Goal: Information Seeking & Learning: Learn about a topic

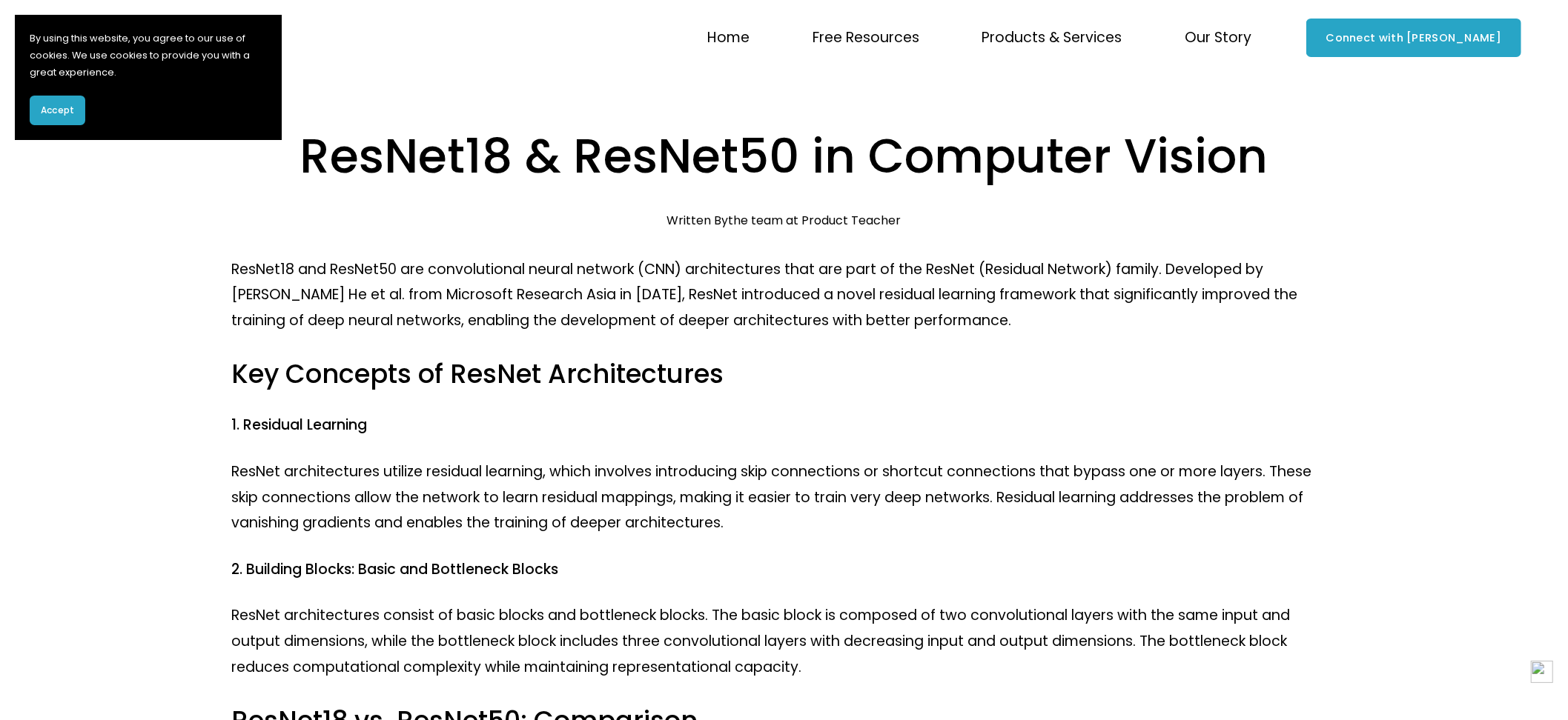
click at [42, 114] on span "Accept" at bounding box center [57, 111] width 33 height 14
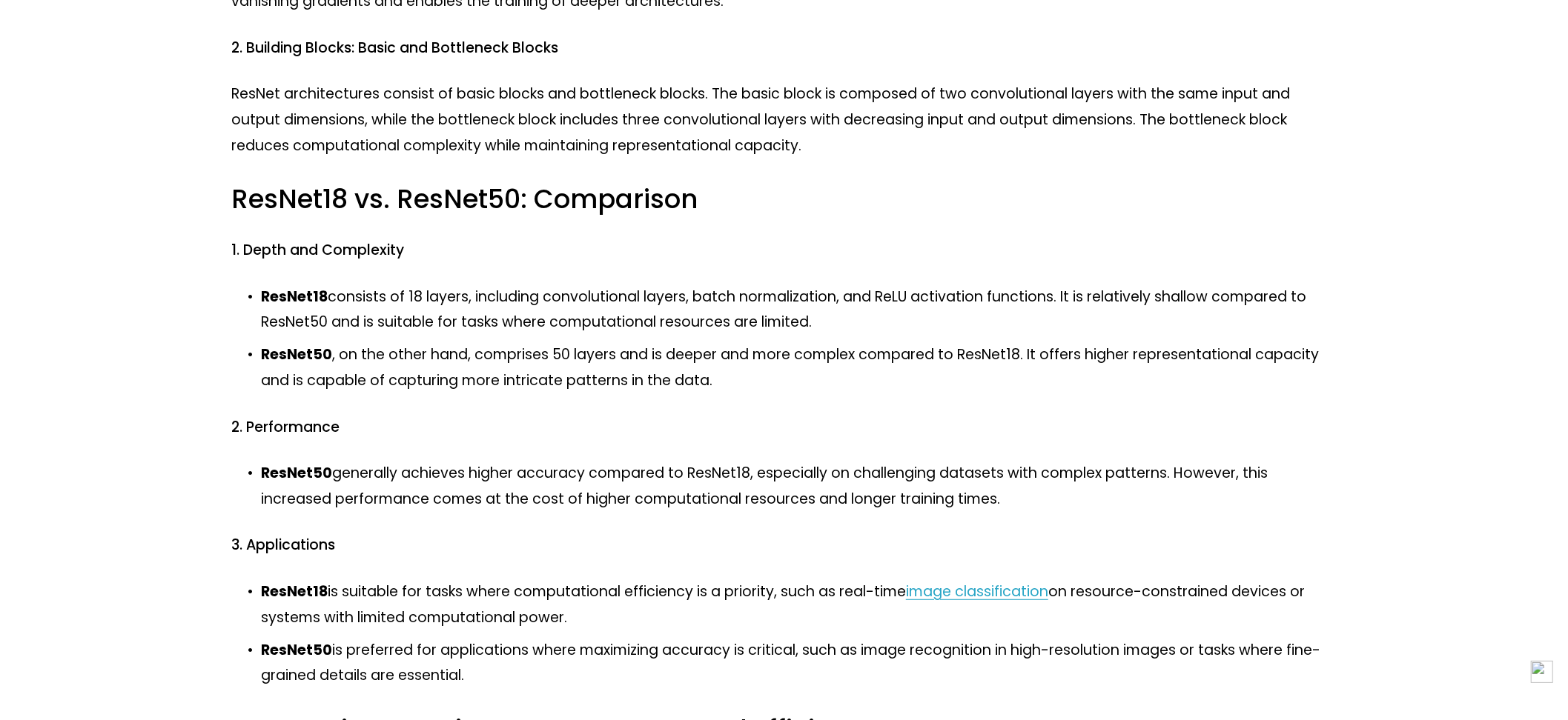
scroll to position [566, 0]
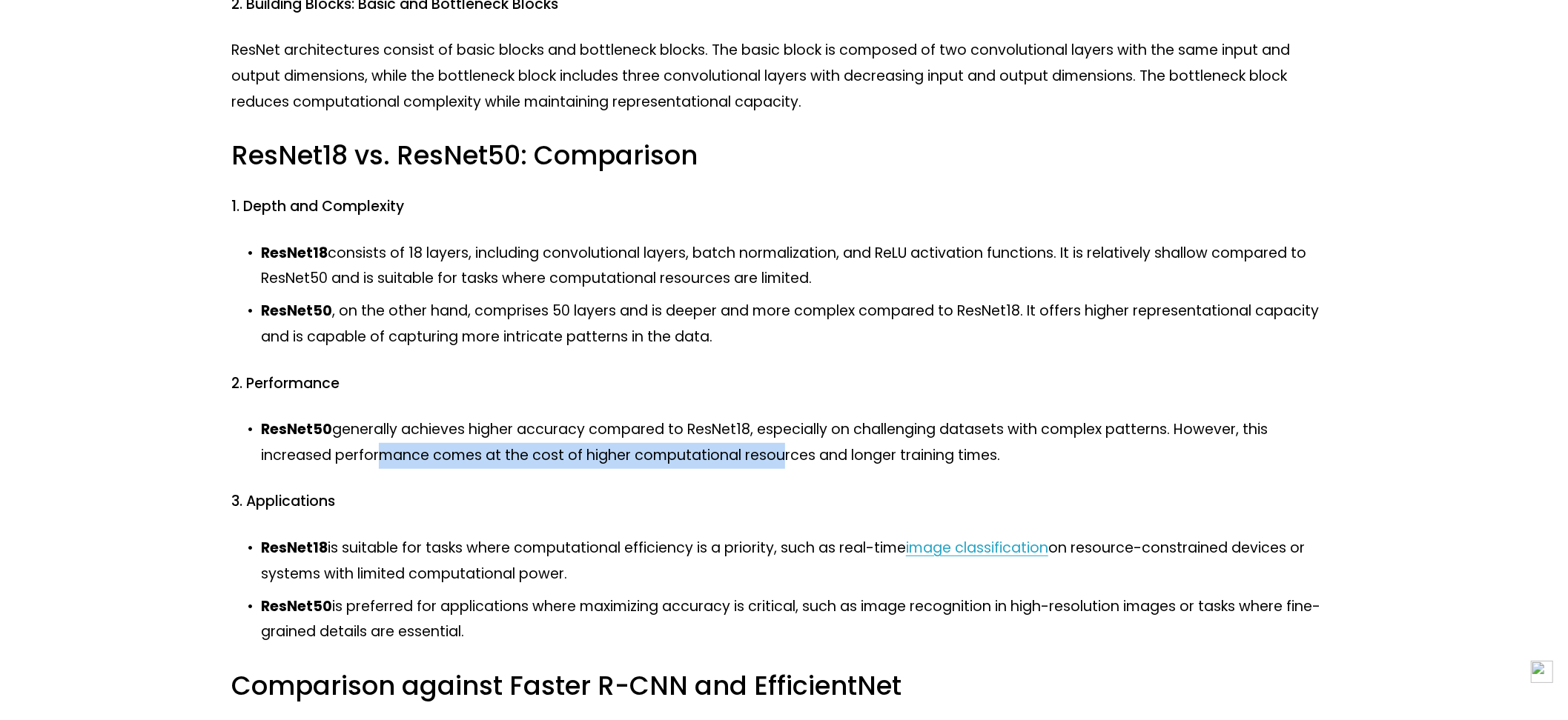
drag, startPoint x: 373, startPoint y: 461, endPoint x: 777, endPoint y: 461, distance: 404.0
click at [777, 461] on p "ResNet50 generally achieves higher accuracy compared to ResNet18, especially on…" at bounding box center [799, 443] width 1075 height 51
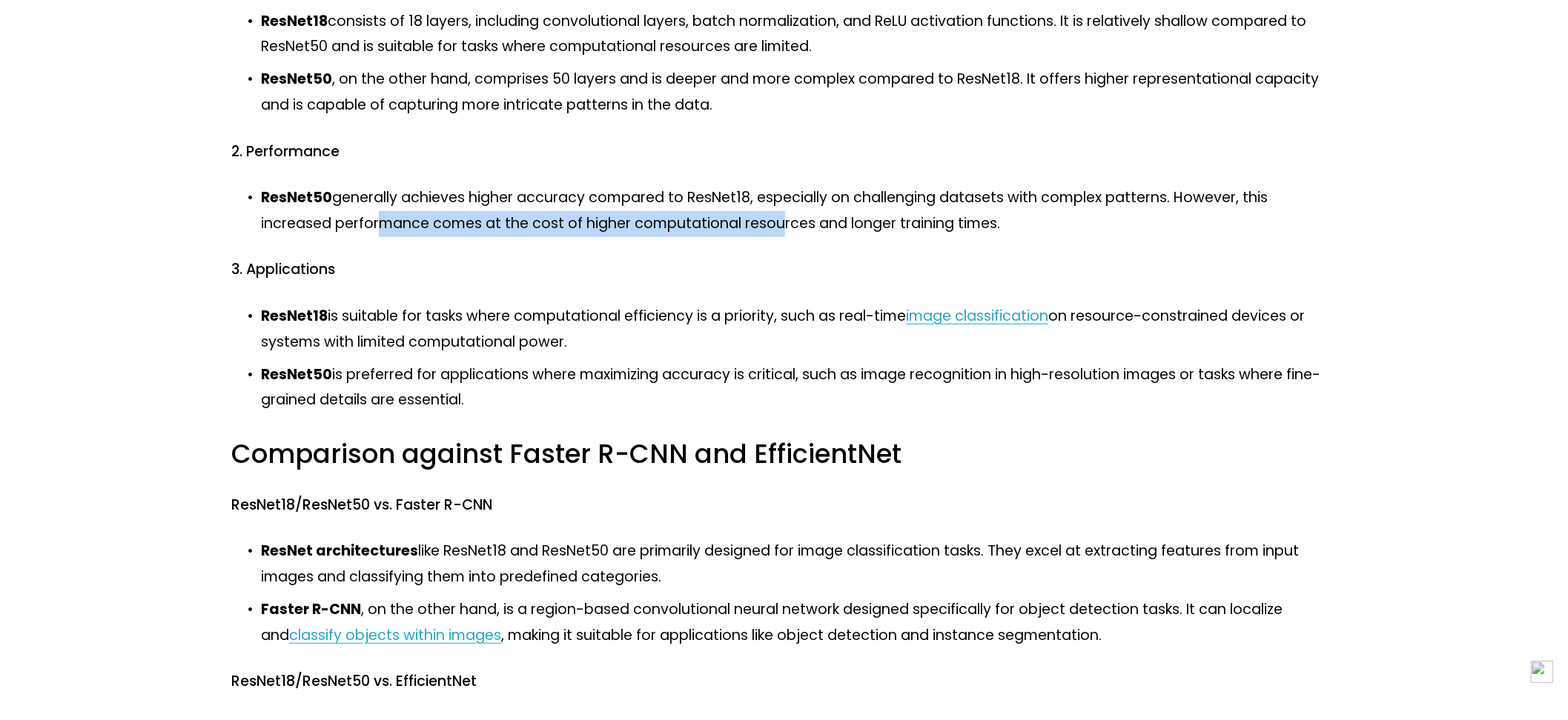
scroll to position [809, 0]
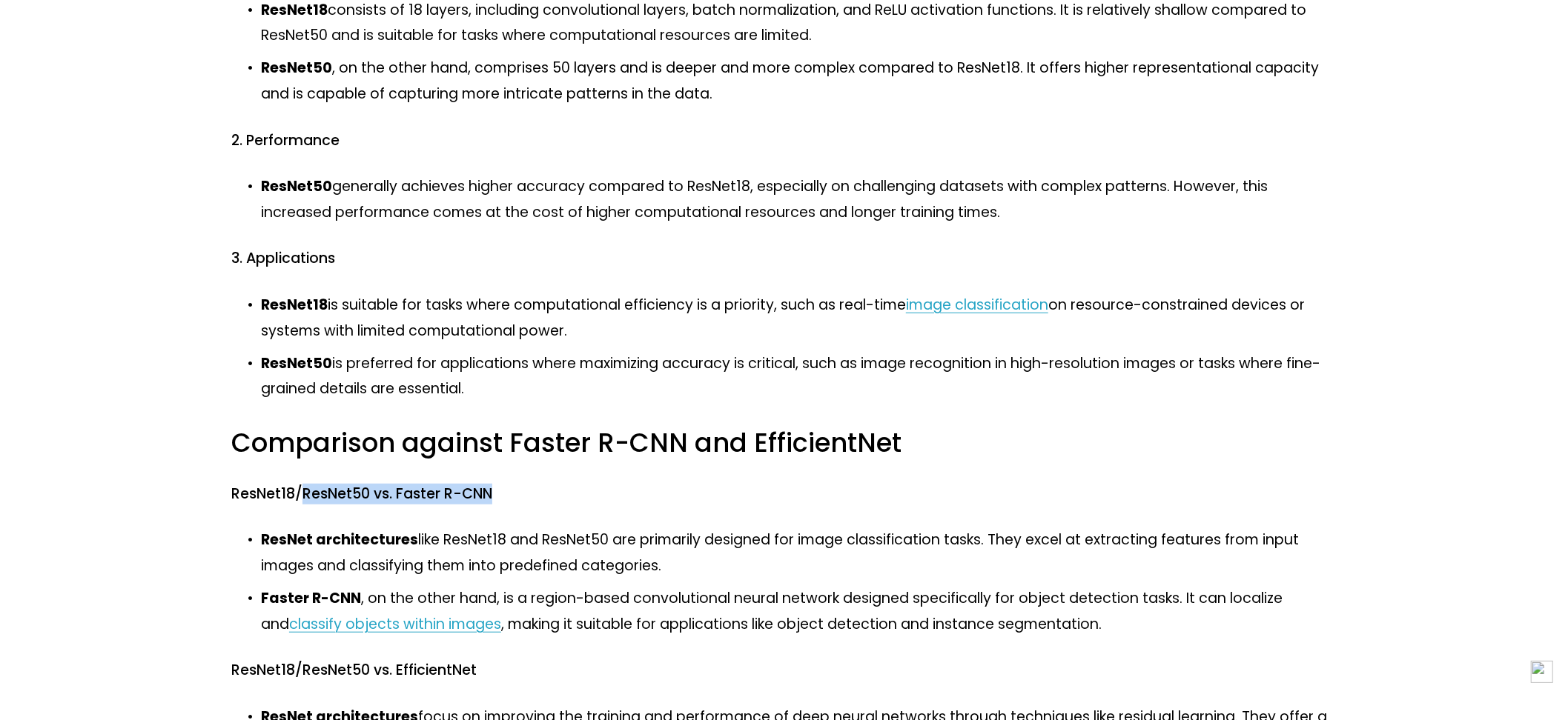
drag, startPoint x: 302, startPoint y: 498, endPoint x: 493, endPoint y: 499, distance: 191.0
click at [493, 499] on h4 "ResNet18/ResNet50 vs. Faster R-CNN" at bounding box center [784, 494] width 1105 height 20
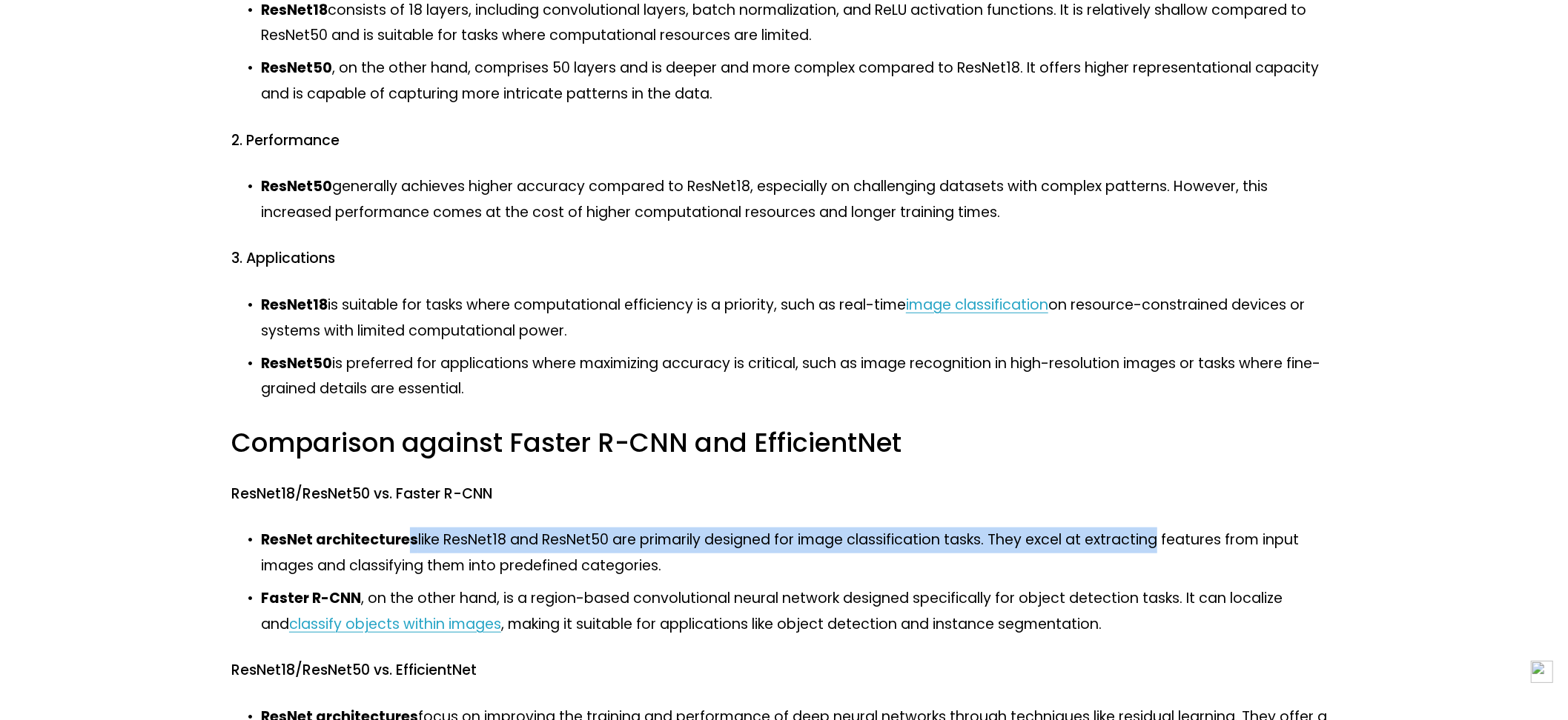
drag, startPoint x: 404, startPoint y: 541, endPoint x: 1156, endPoint y: 549, distance: 752.0
click at [1156, 549] on p "ResNet architectures like ResNet18 and ResNet50 are primarily designed for imag…" at bounding box center [799, 553] width 1075 height 51
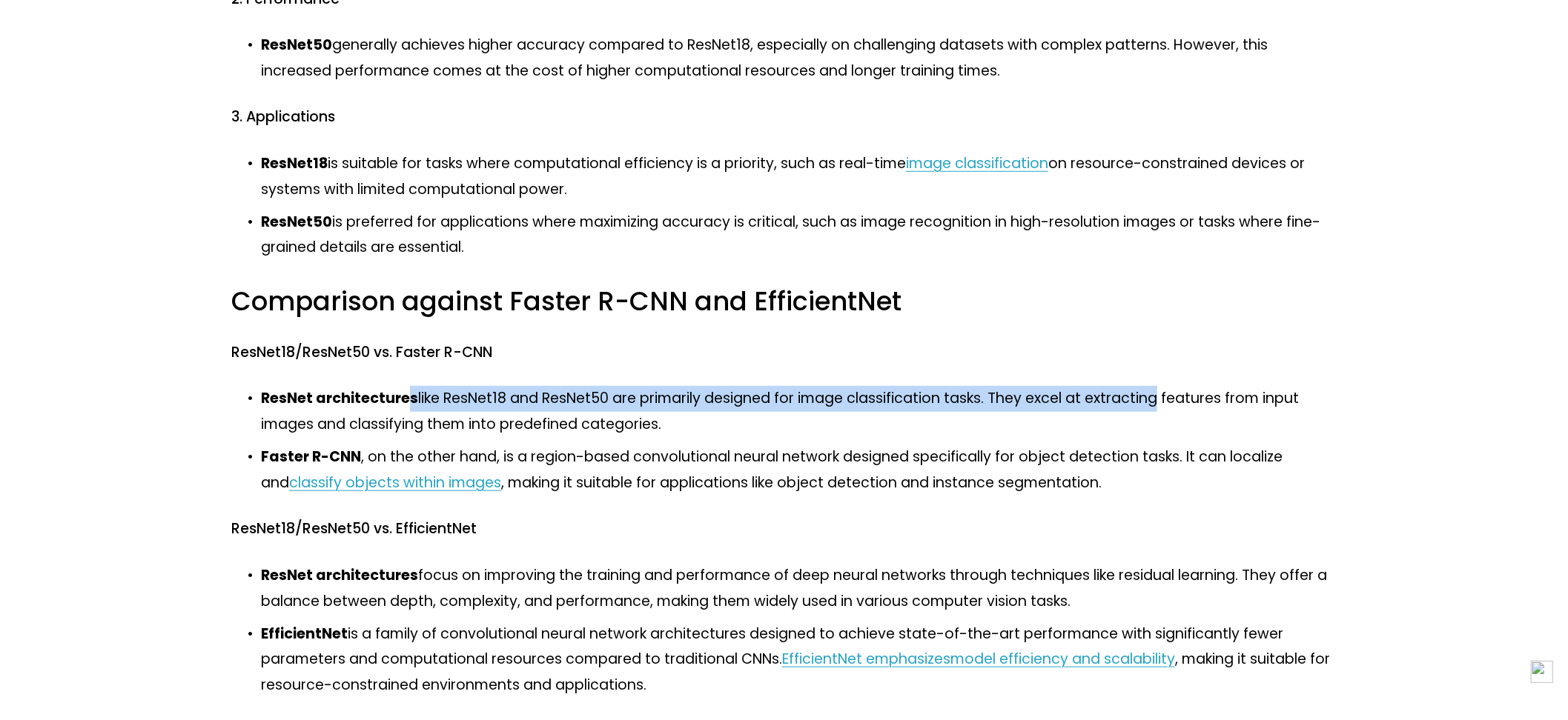
scroll to position [970, 0]
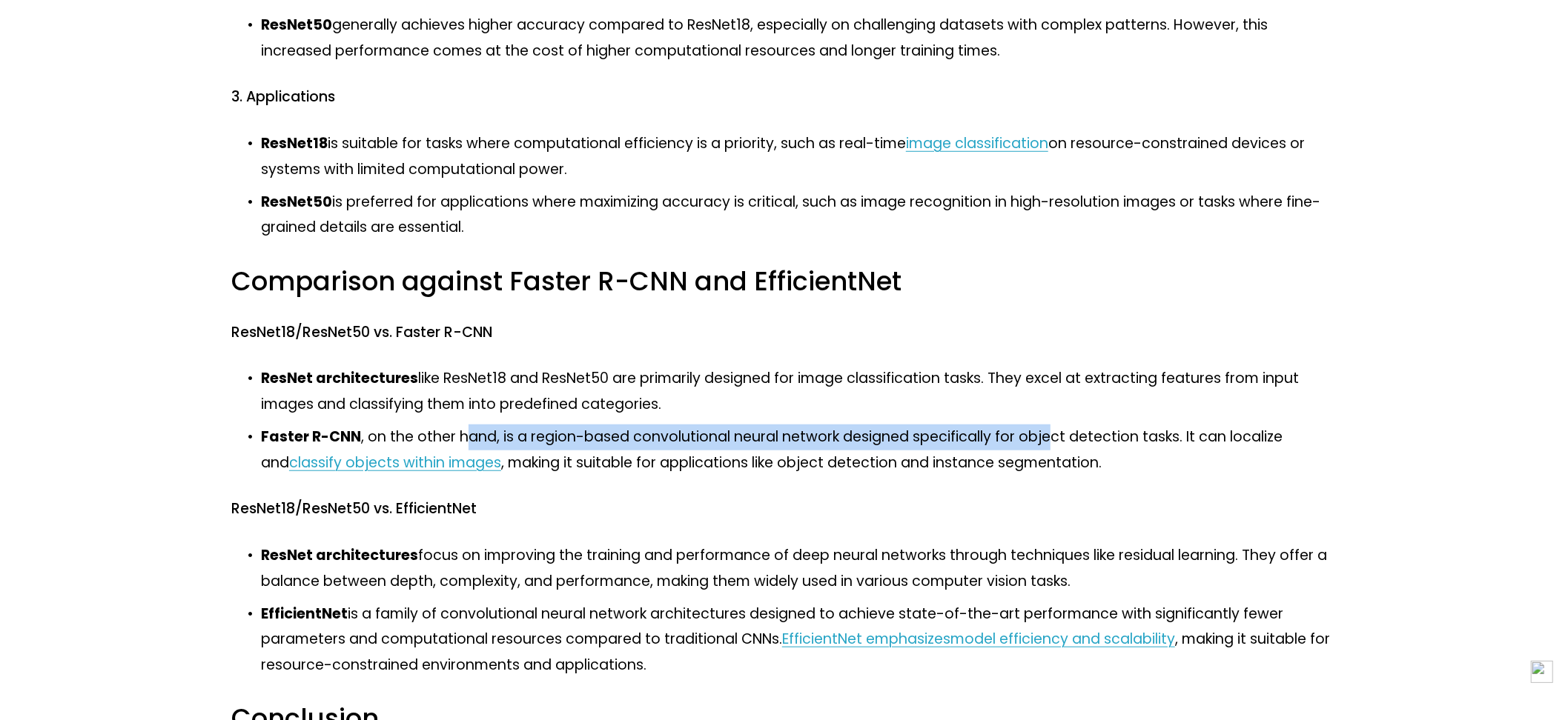
drag, startPoint x: 463, startPoint y: 446, endPoint x: 1048, endPoint y: 442, distance: 585.0
click at [1048, 442] on p "Faster R-CNN , on the other hand, is a region-based convolutional neural networ…" at bounding box center [799, 450] width 1075 height 51
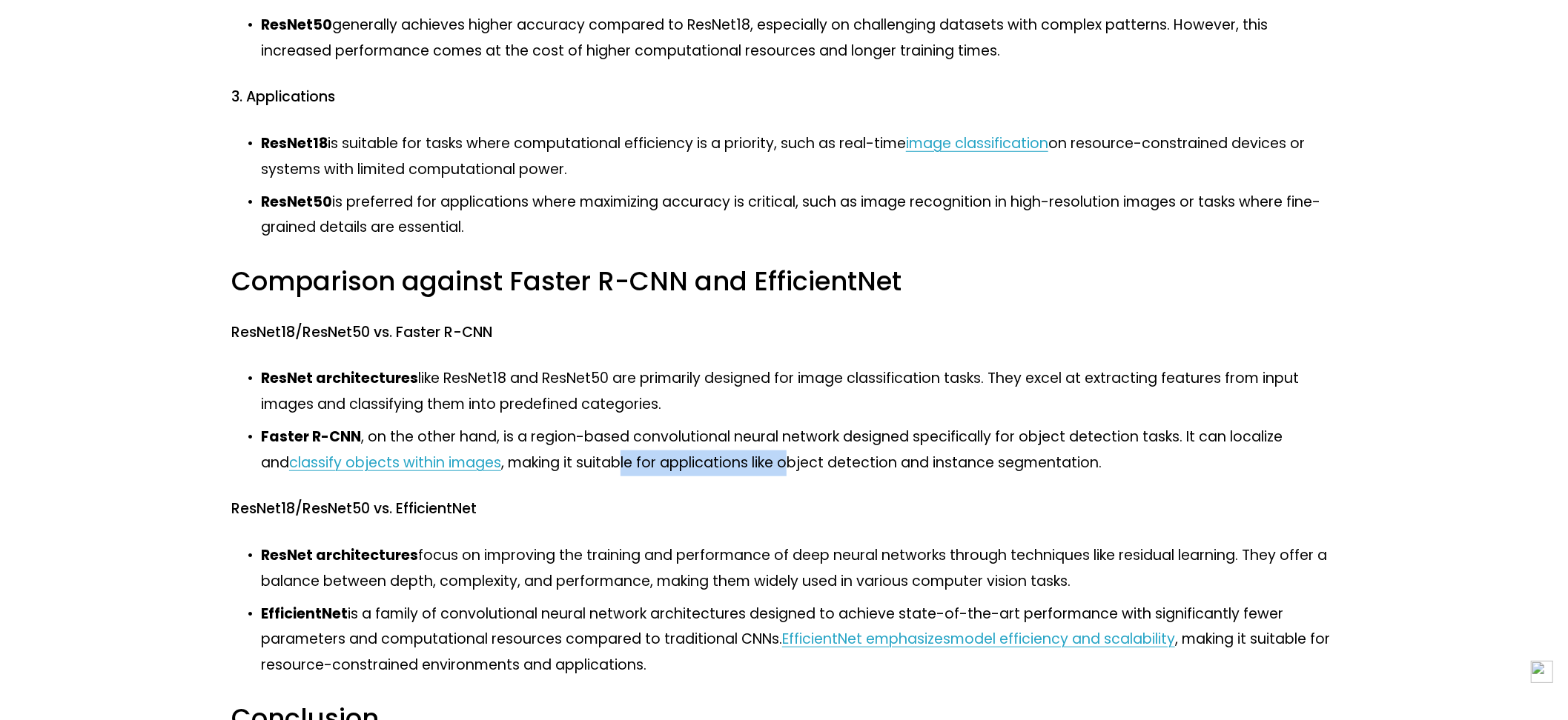
drag, startPoint x: 592, startPoint y: 467, endPoint x: 764, endPoint y: 467, distance: 172.0
click at [764, 467] on p "Faster R-CNN , on the other hand, is a region-based convolutional neural networ…" at bounding box center [799, 450] width 1075 height 51
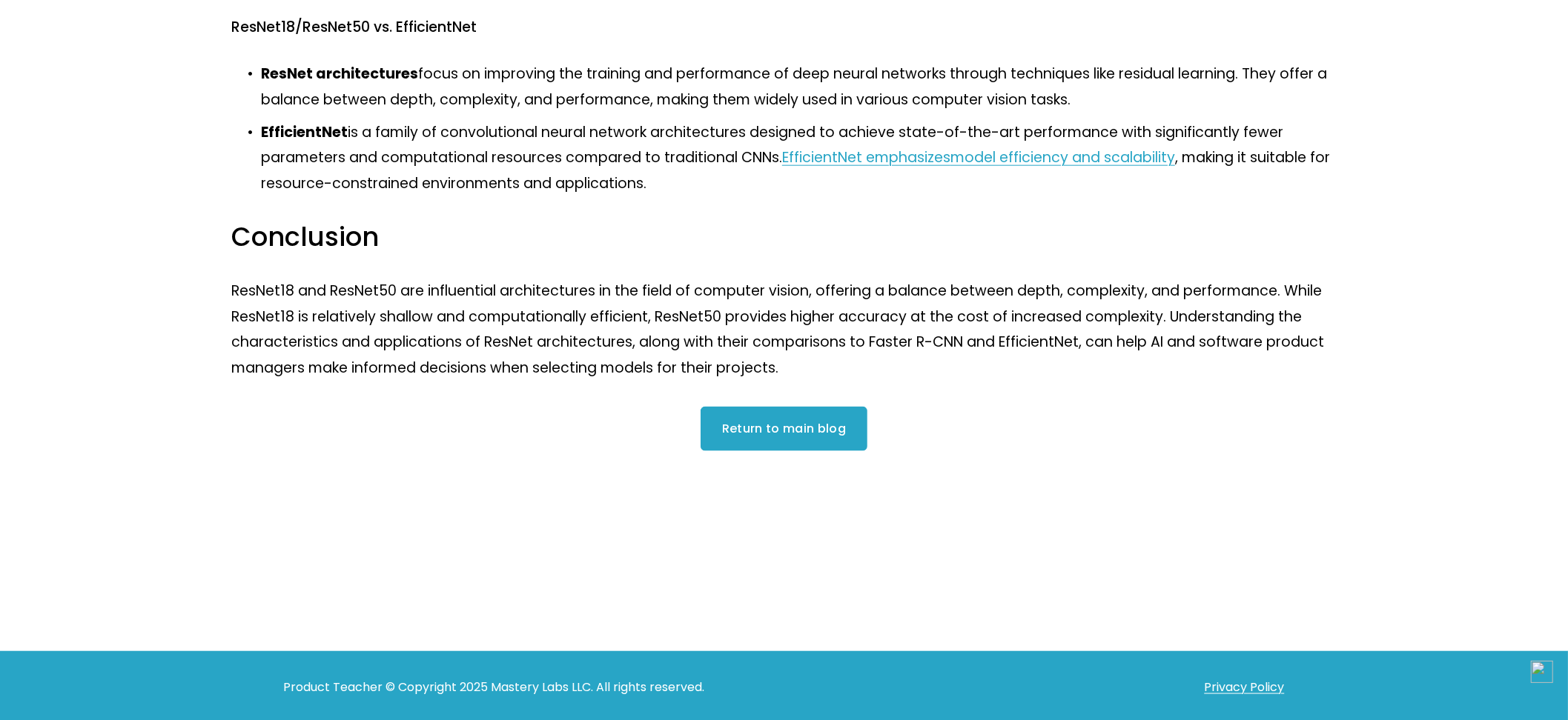
scroll to position [1455, 0]
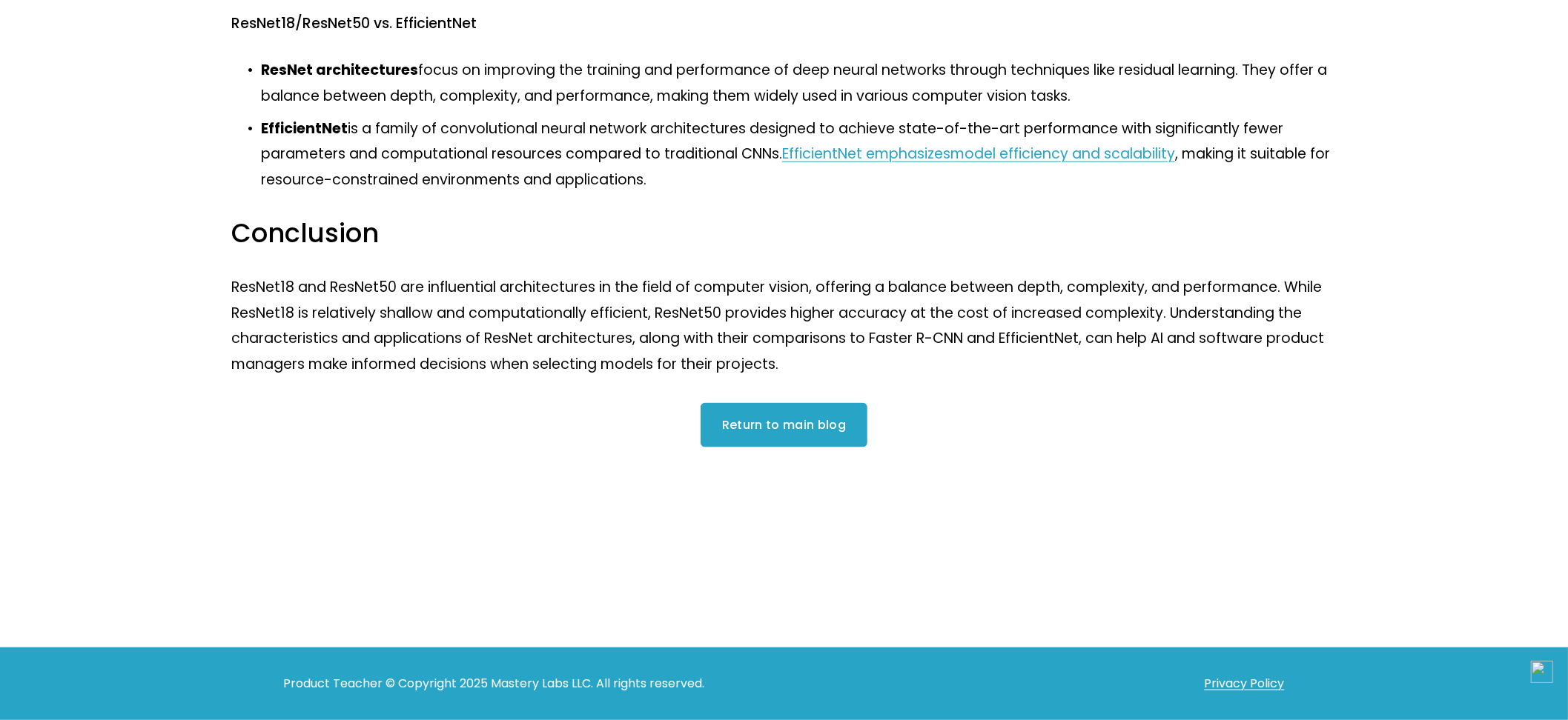
click at [814, 432] on link "Return to main blog" at bounding box center [784, 425] width 167 height 44
